Goal: Task Accomplishment & Management: Manage account settings

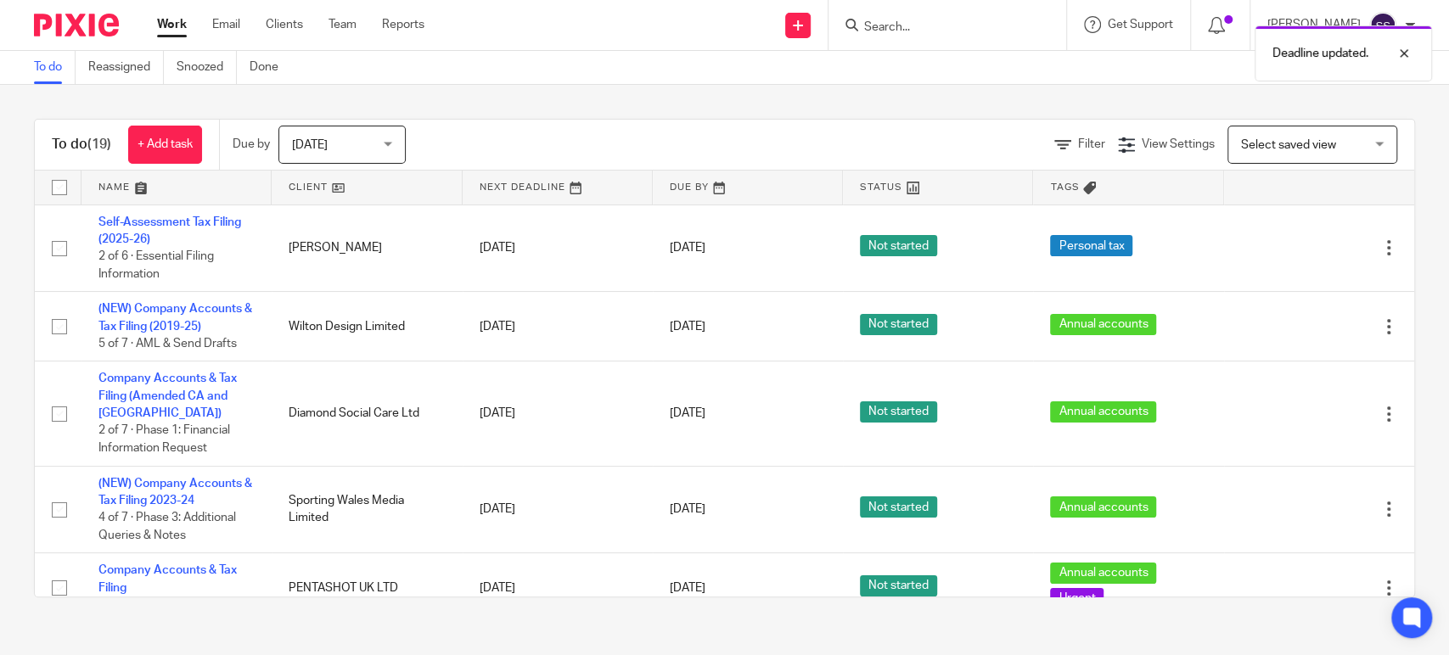
scroll to position [1037, 0]
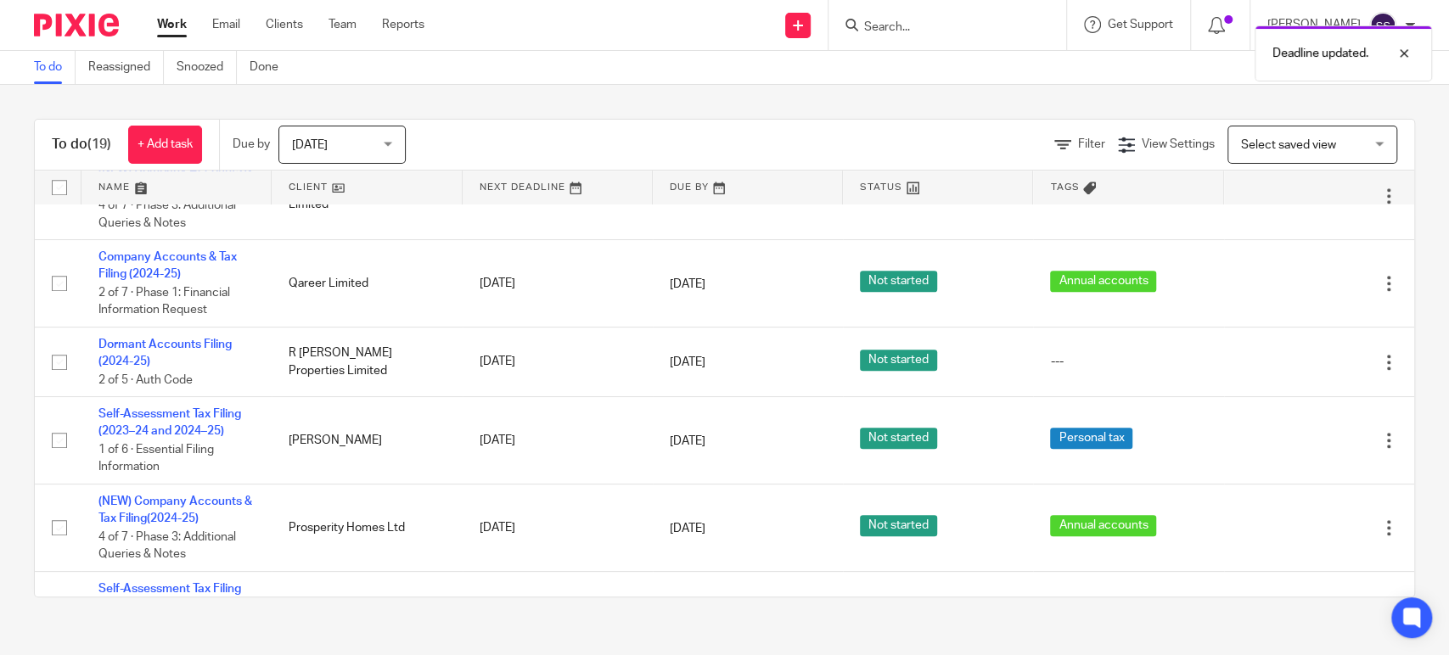
click at [877, 31] on div "Deadline updated." at bounding box center [1079, 49] width 708 height 65
click at [891, 24] on div "Deadline updated." at bounding box center [1079, 49] width 708 height 65
click at [903, 25] on input "Search" at bounding box center [938, 27] width 153 height 15
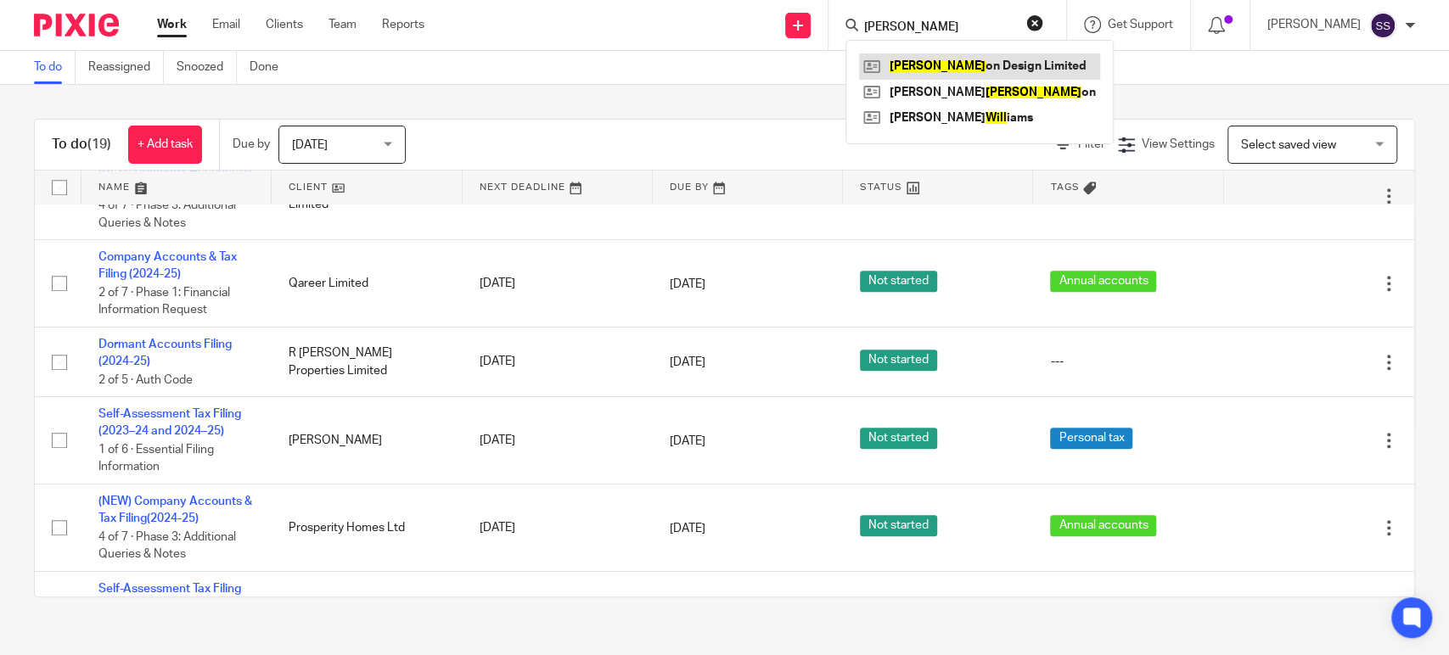
type input "WILT"
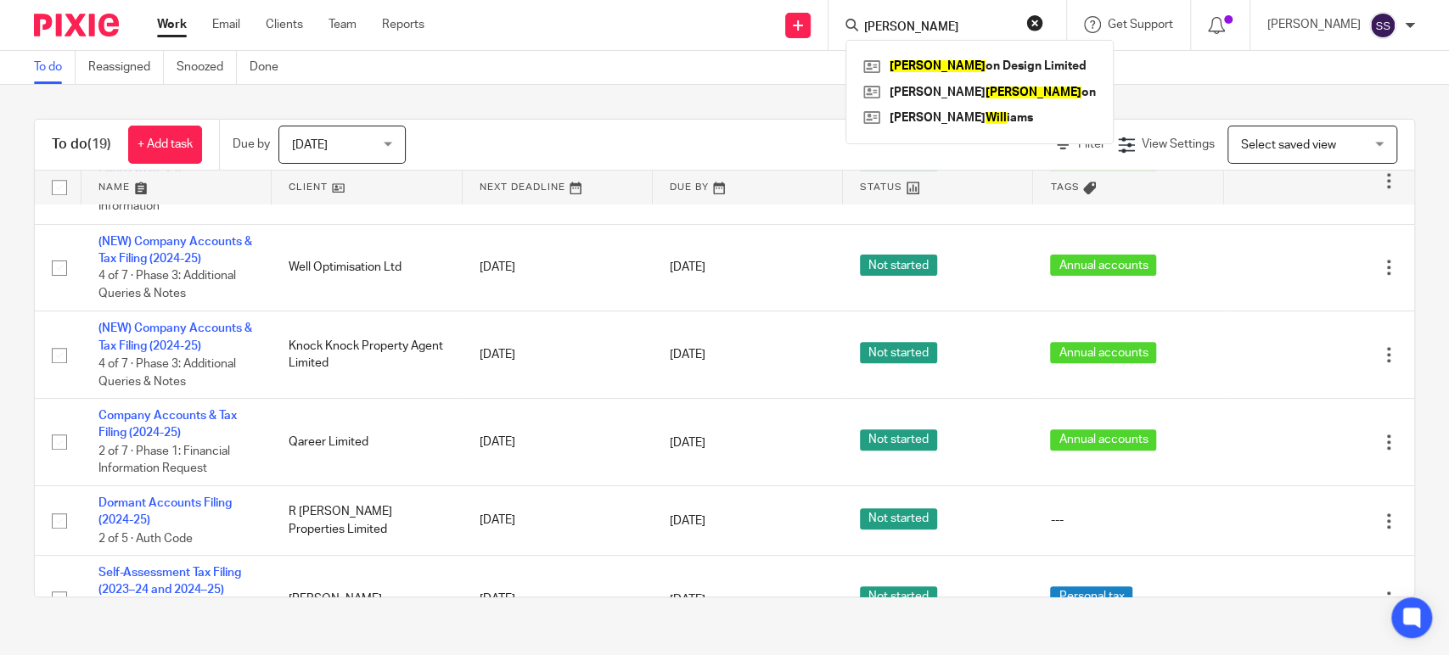
scroll to position [849, 0]
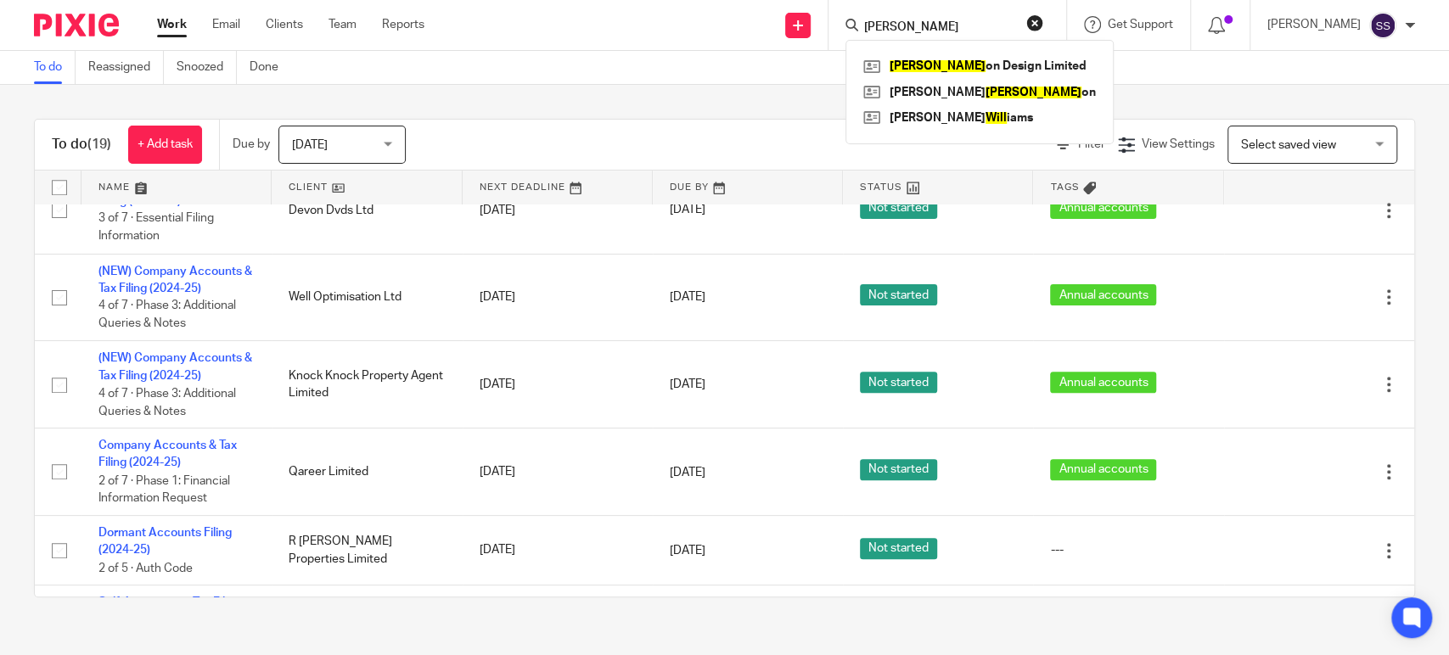
click at [720, 70] on div "To do Reassigned Snoozed Done" at bounding box center [724, 68] width 1449 height 34
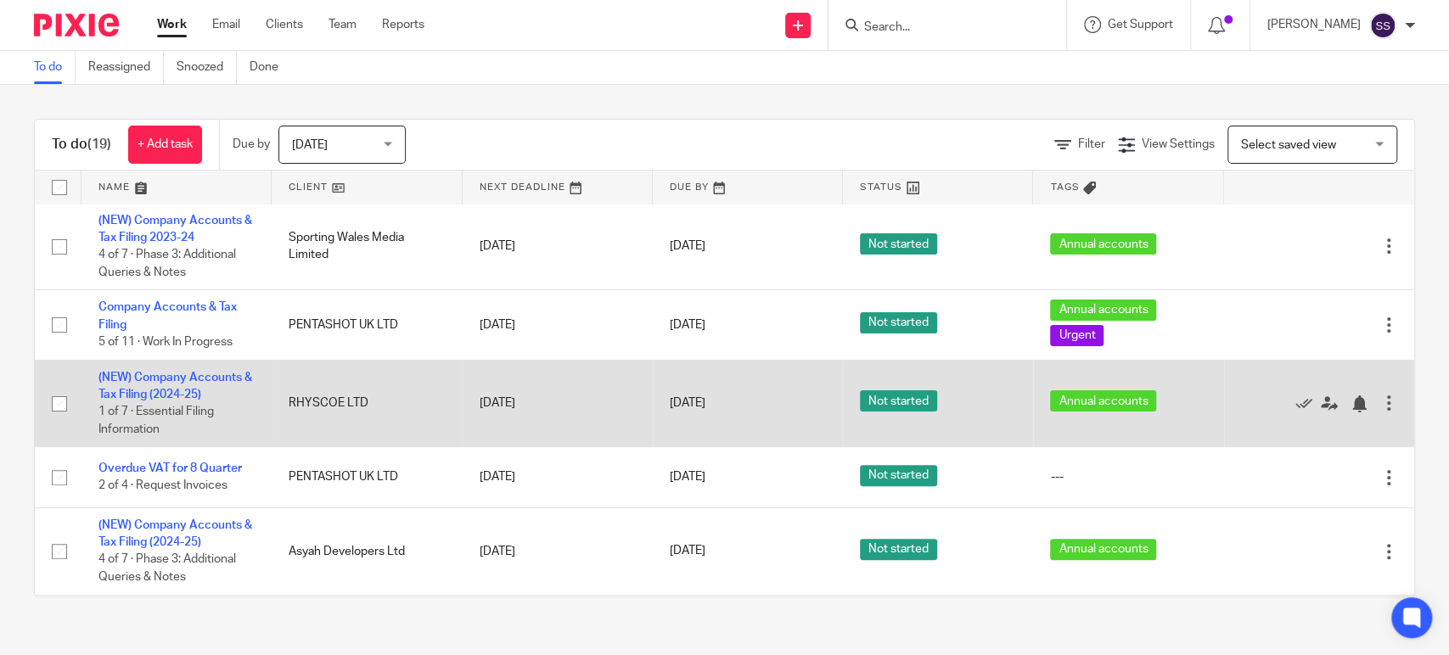
scroll to position [0, 0]
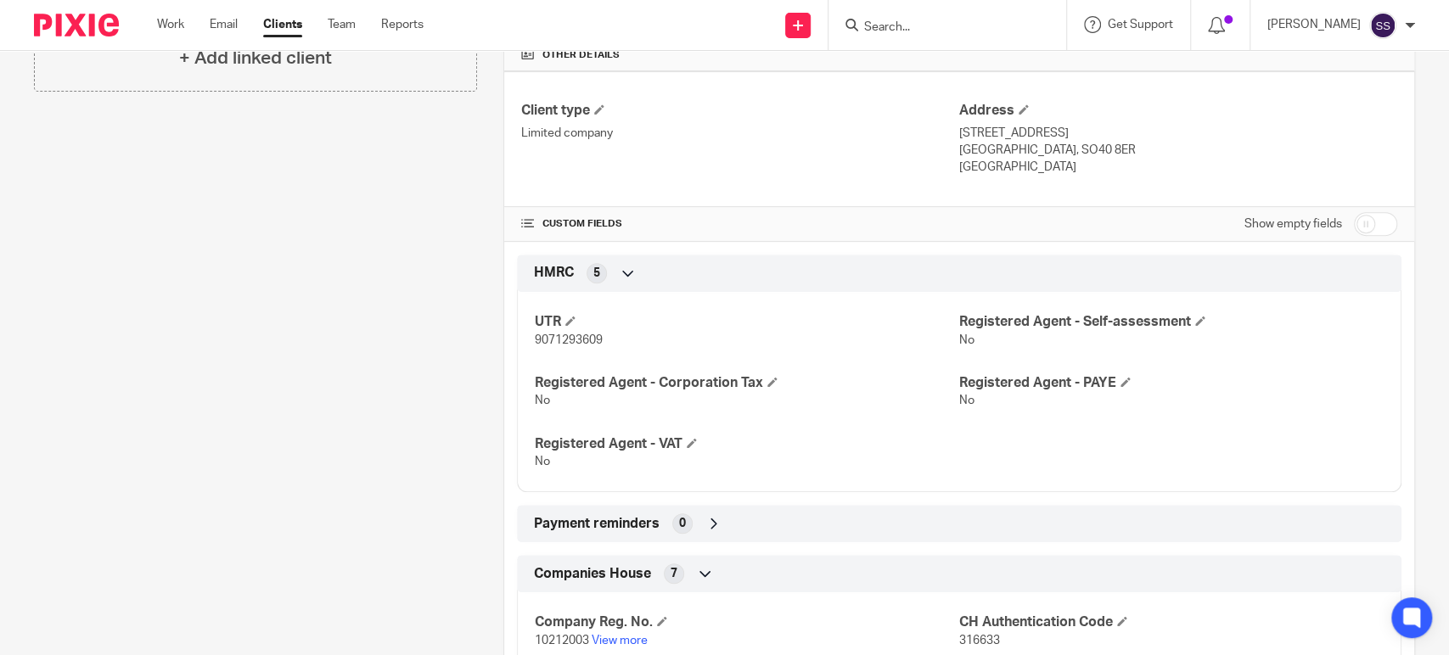
scroll to position [565, 0]
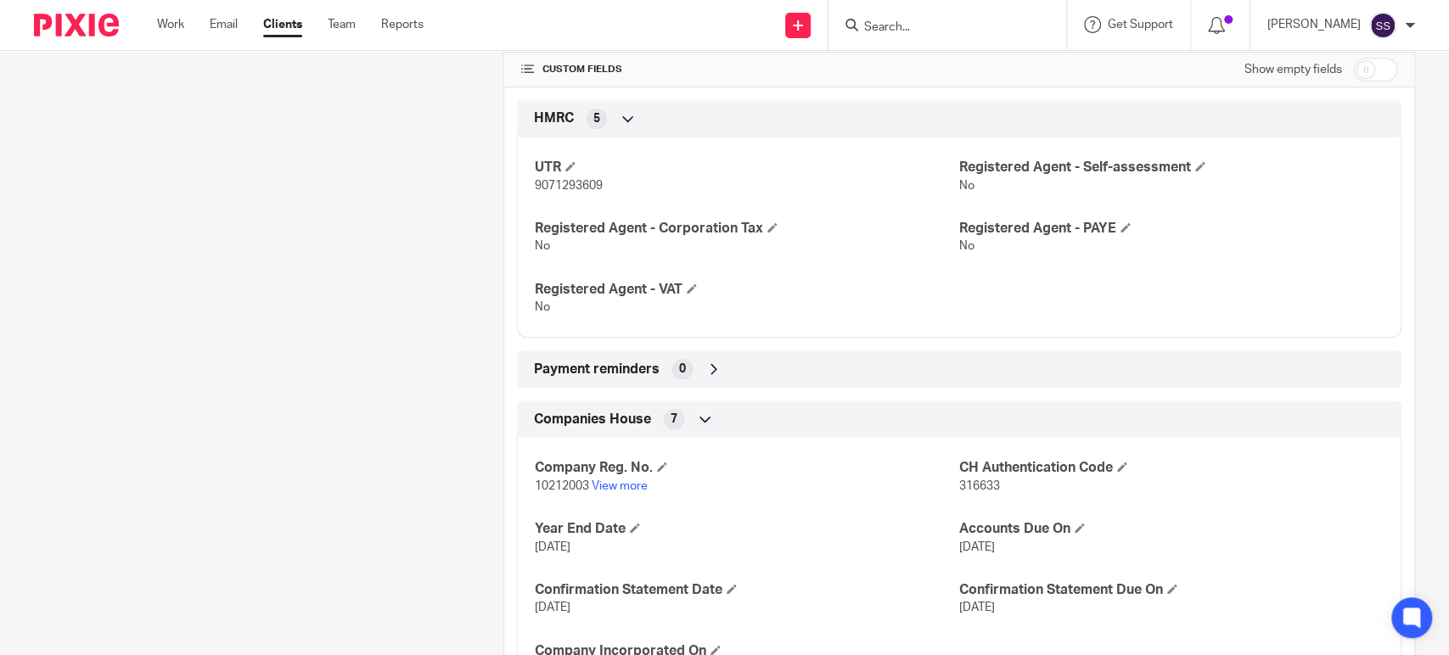
click at [612, 491] on p "10212003 View more" at bounding box center [747, 486] width 424 height 17
click at [609, 485] on link "View more" at bounding box center [620, 486] width 56 height 12
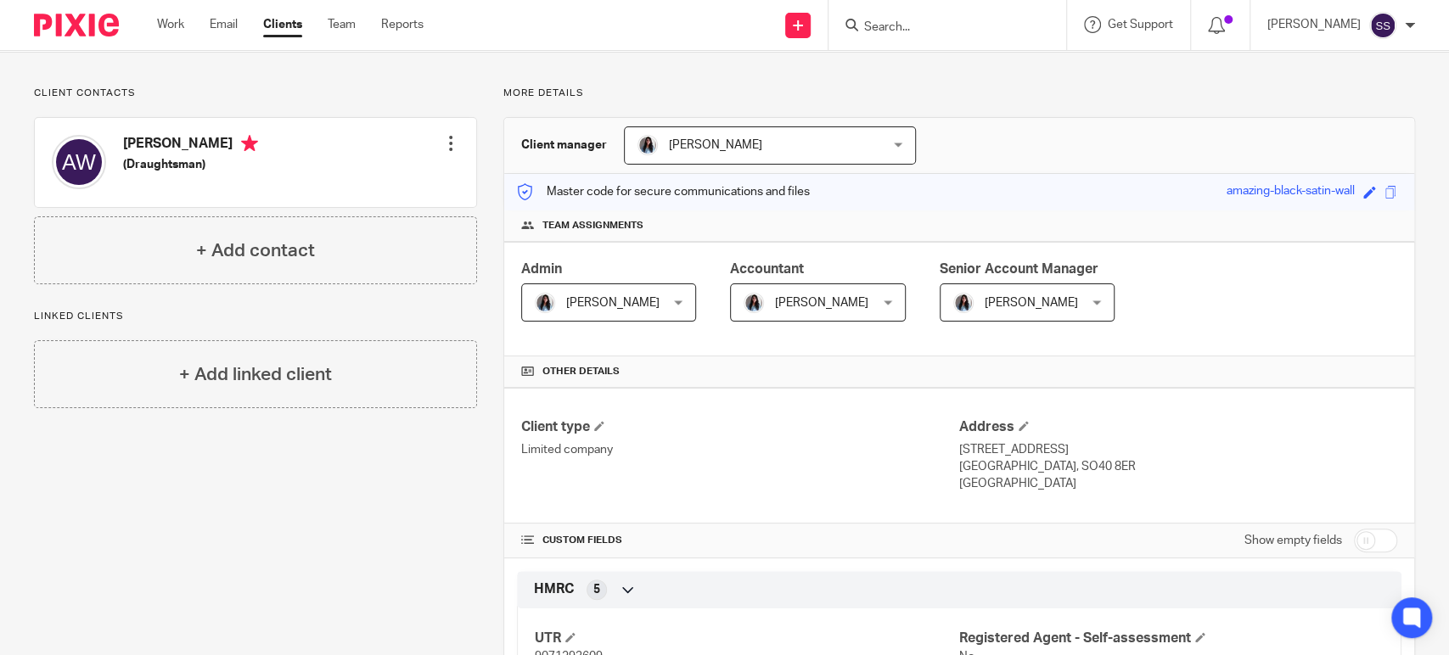
scroll to position [0, 0]
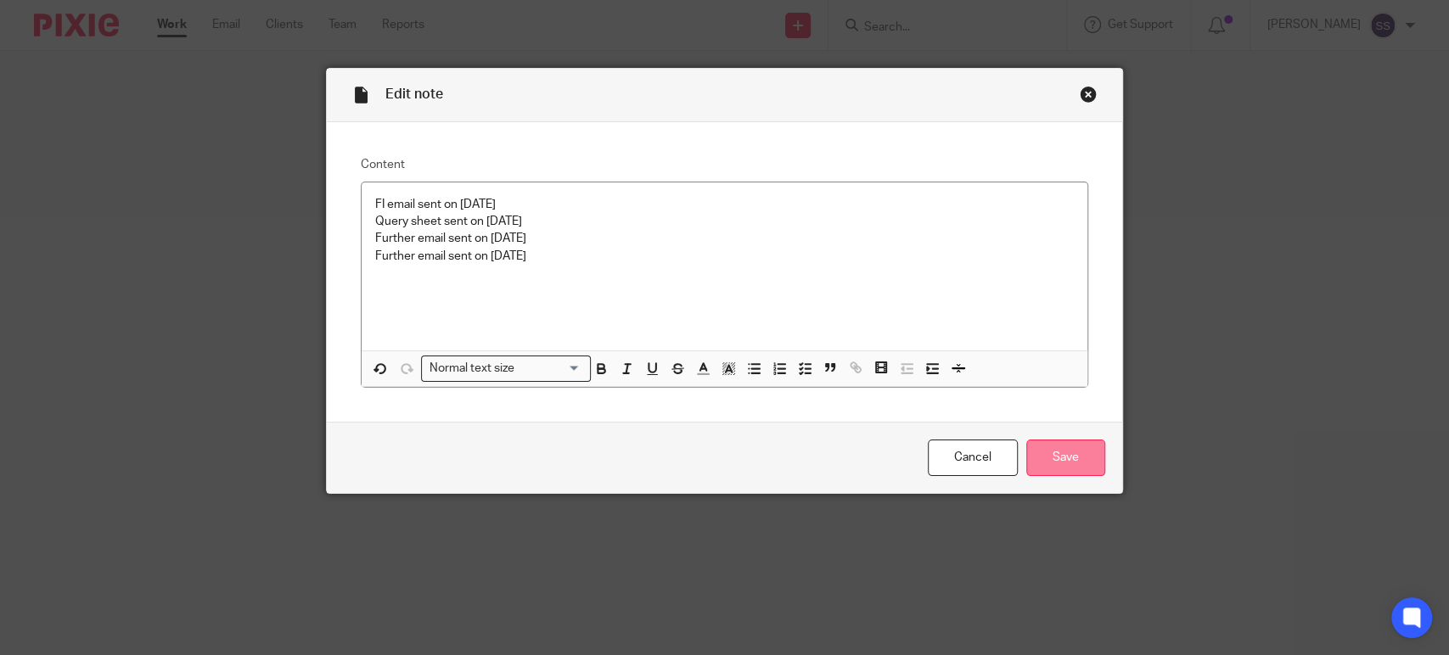
click at [1042, 447] on input "Save" at bounding box center [1065, 458] width 79 height 37
